Goal: Find contact information: Find contact information

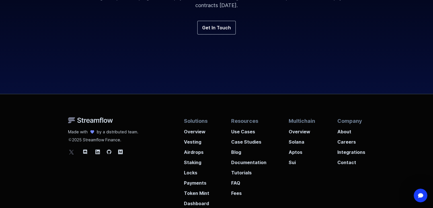
scroll to position [2166, 0]
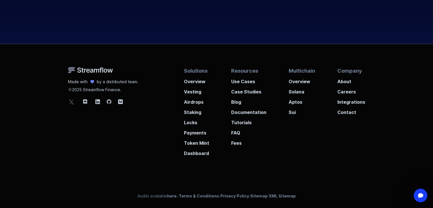
click at [72, 104] on icon at bounding box center [71, 101] width 7 height 7
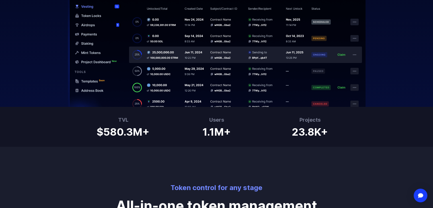
scroll to position [313, 0]
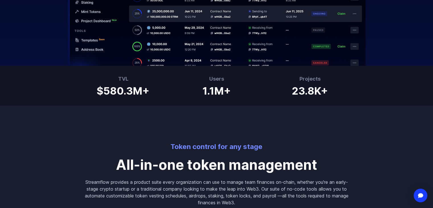
drag, startPoint x: 64, startPoint y: 110, endPoint x: 54, endPoint y: 112, distance: 9.9
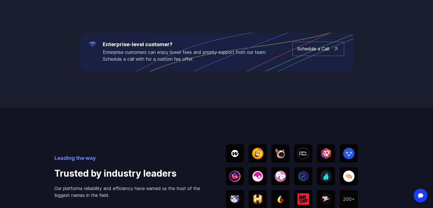
scroll to position [1111, 0]
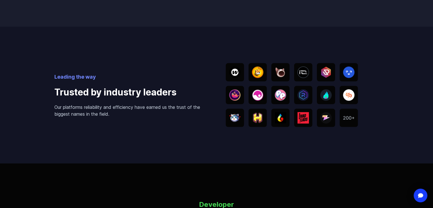
drag, startPoint x: 49, startPoint y: 108, endPoint x: 81, endPoint y: 161, distance: 62.0
click at [81, 161] on div "Leading the way Trusted by industry leaders Our platforms reliability and effic…" at bounding box center [216, 95] width 325 height 137
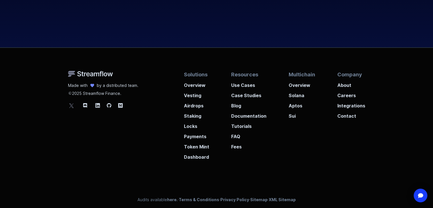
scroll to position [2166, 0]
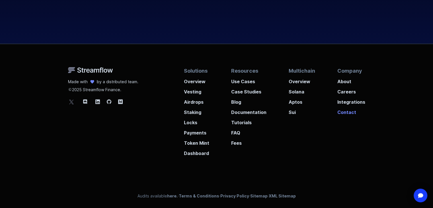
click at [348, 112] on p "Contact" at bounding box center [351, 110] width 28 height 10
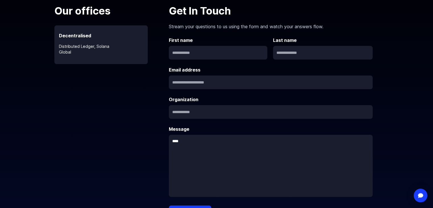
scroll to position [85, 0]
